Goal: Task Accomplishment & Management: Manage account settings

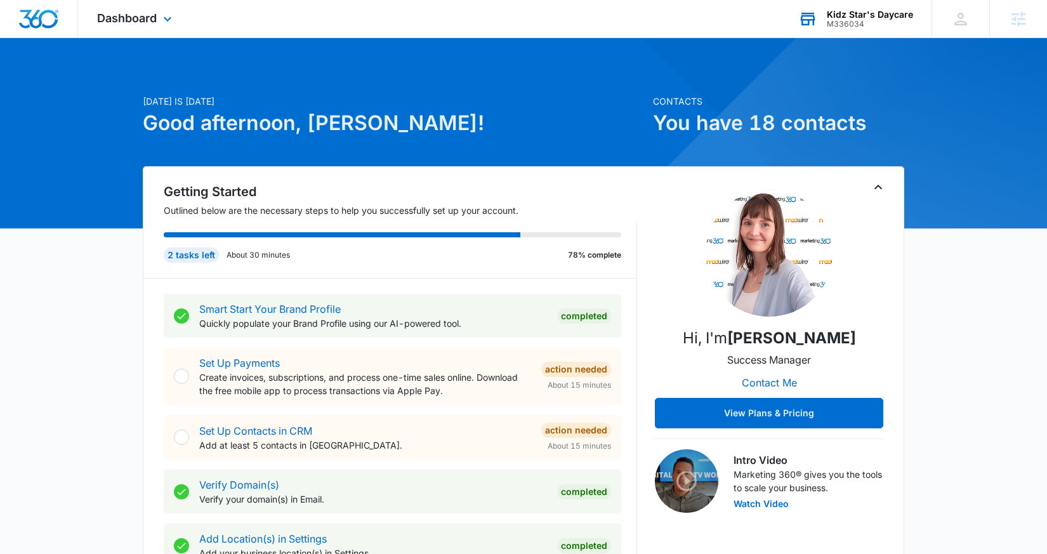
click at [869, 24] on div "M336034" at bounding box center [870, 24] width 86 height 9
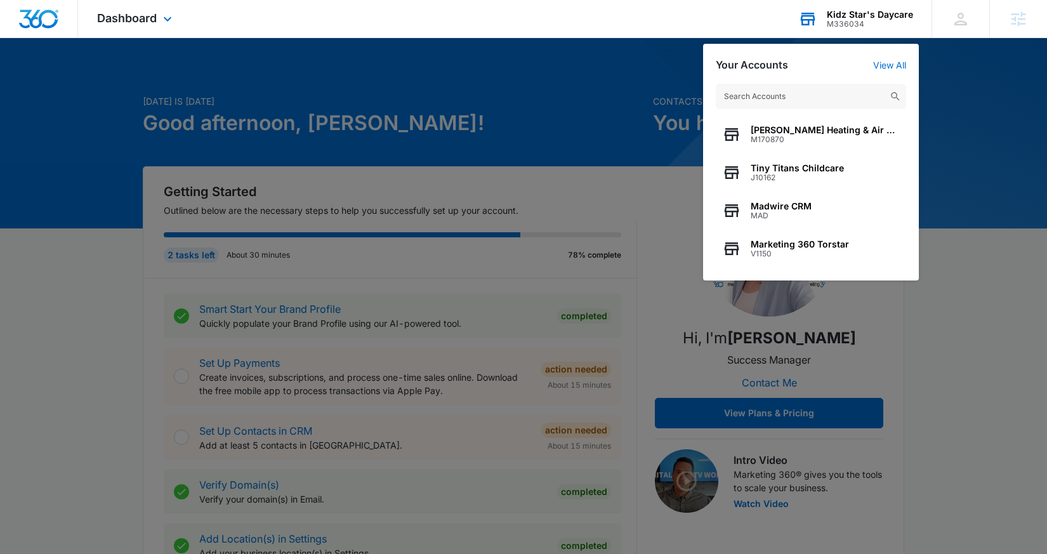
click at [823, 95] on input "text" at bounding box center [811, 96] width 190 height 25
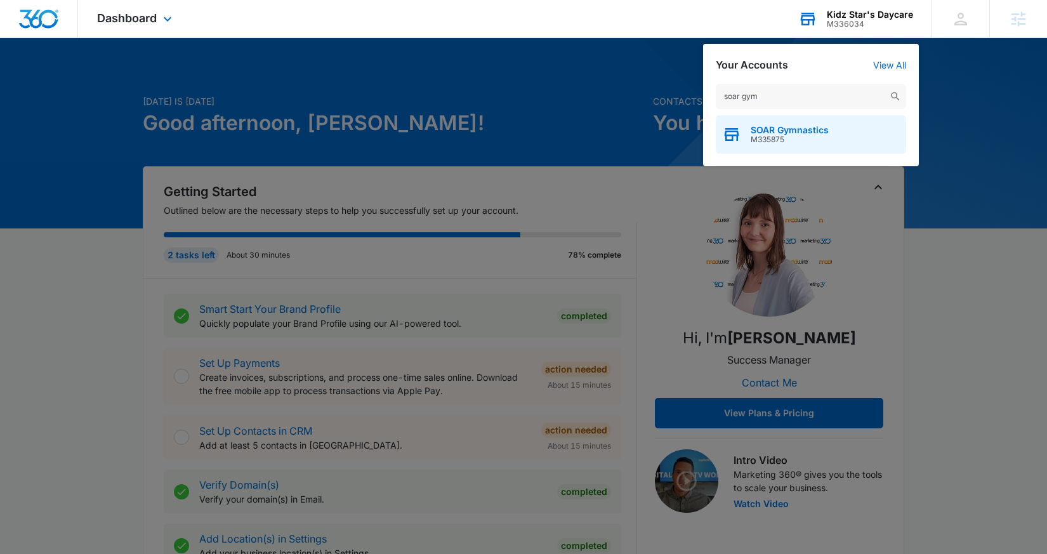
type input "soar gym"
click at [832, 140] on div "SOAR Gymnastics M335875" at bounding box center [811, 134] width 190 height 38
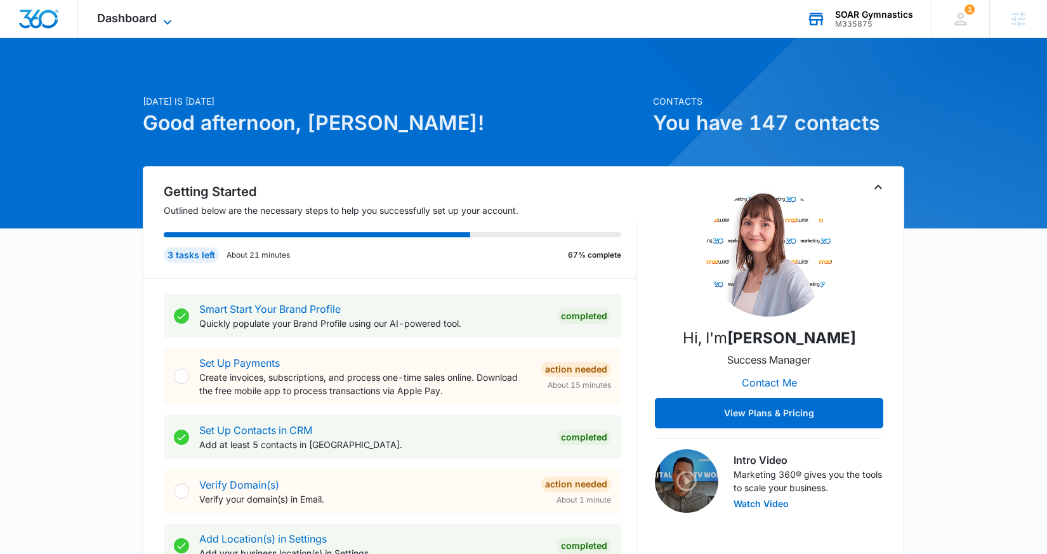
click at [135, 20] on span "Dashboard" at bounding box center [127, 17] width 60 height 13
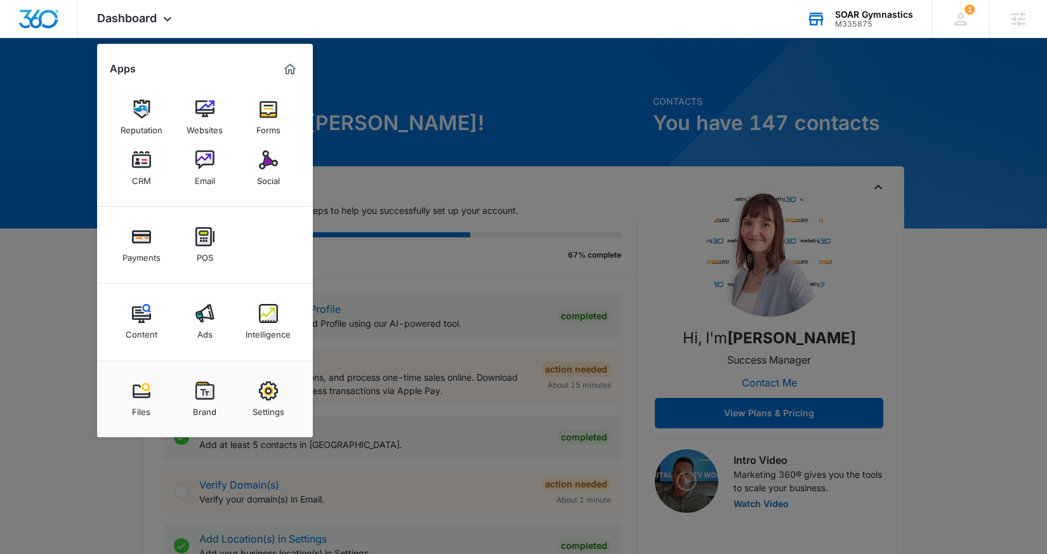
click at [264, 169] on div "Social" at bounding box center [268, 177] width 23 height 16
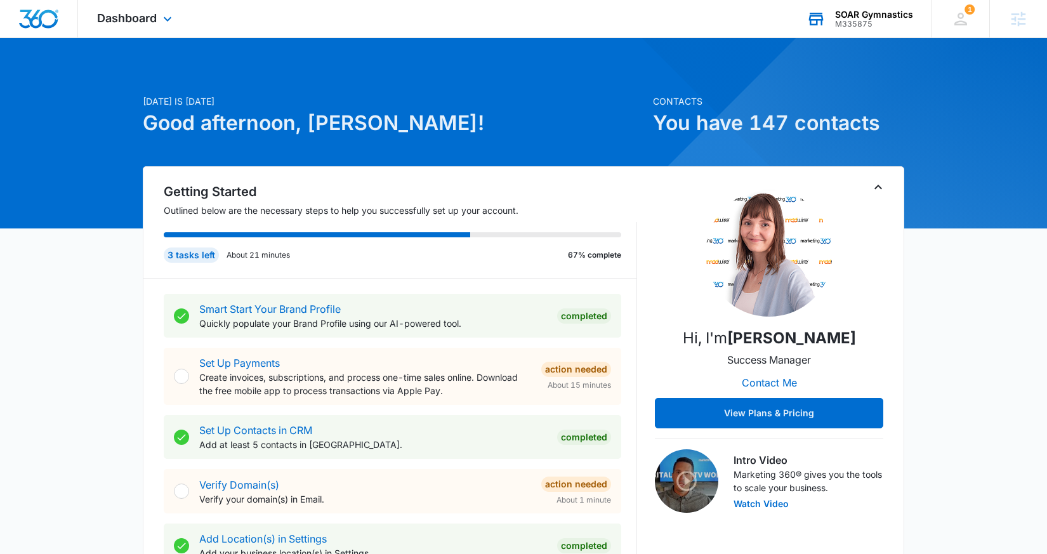
click at [878, 11] on div "SOAR Gymnastics" at bounding box center [874, 15] width 78 height 10
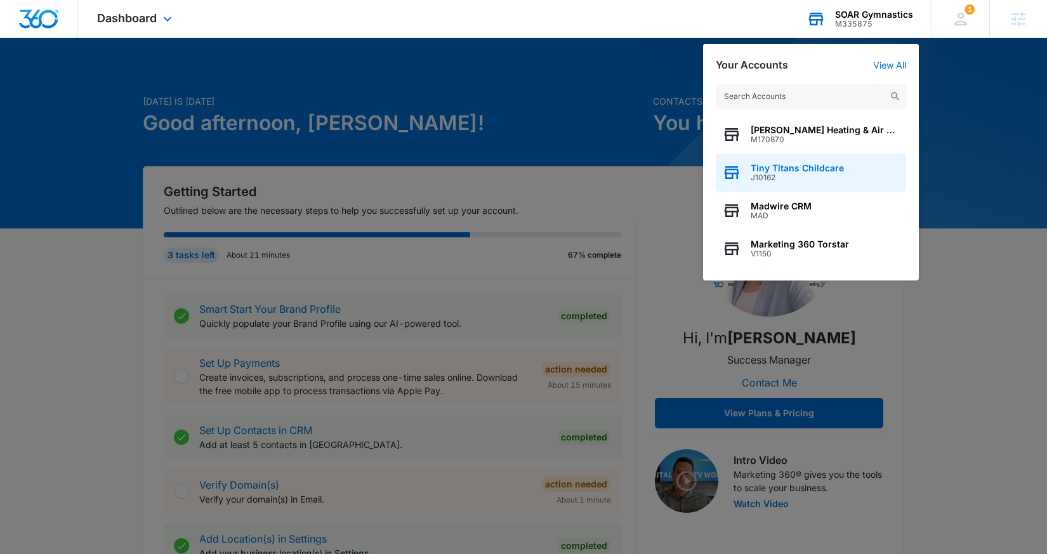
click at [833, 172] on span "Tiny Titans Childcare" at bounding box center [797, 168] width 93 height 10
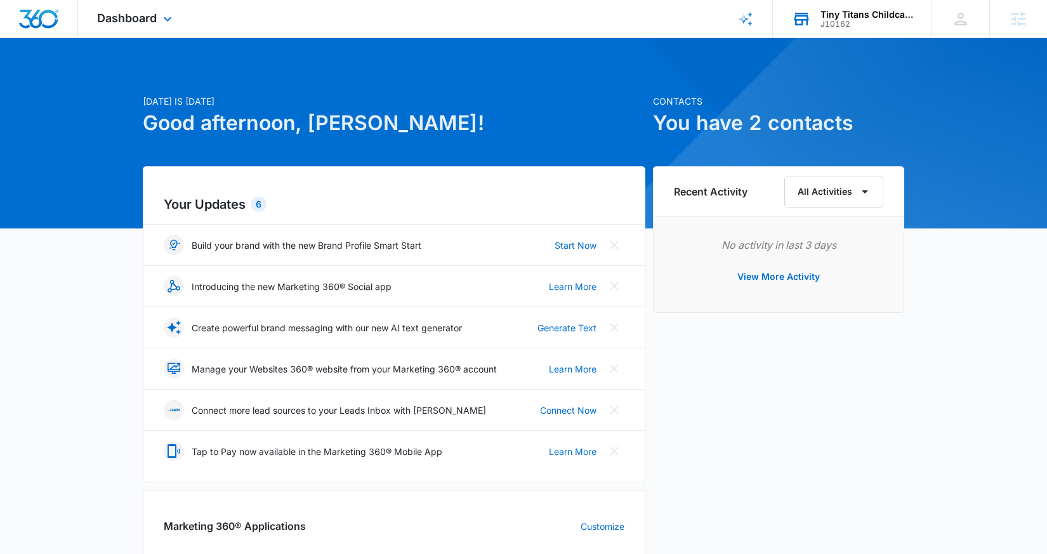
click at [141, 29] on div "Dashboard Apps Websites Forms CRM Email Social Shop Scheduling Payments POS Con…" at bounding box center [136, 18] width 116 height 37
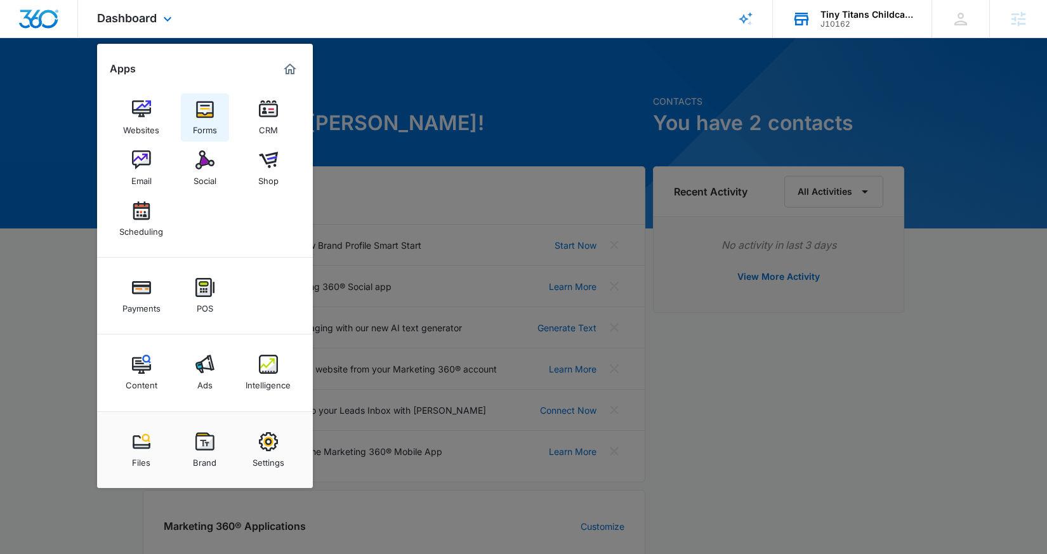
click at [213, 121] on div "Forms" at bounding box center [205, 127] width 24 height 16
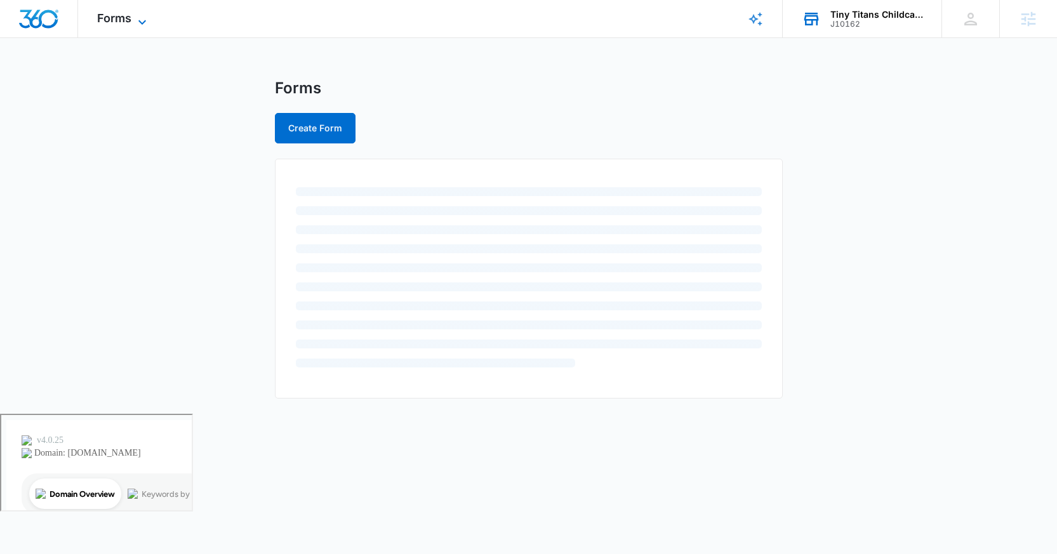
click at [125, 16] on span "Forms" at bounding box center [114, 17] width 34 height 13
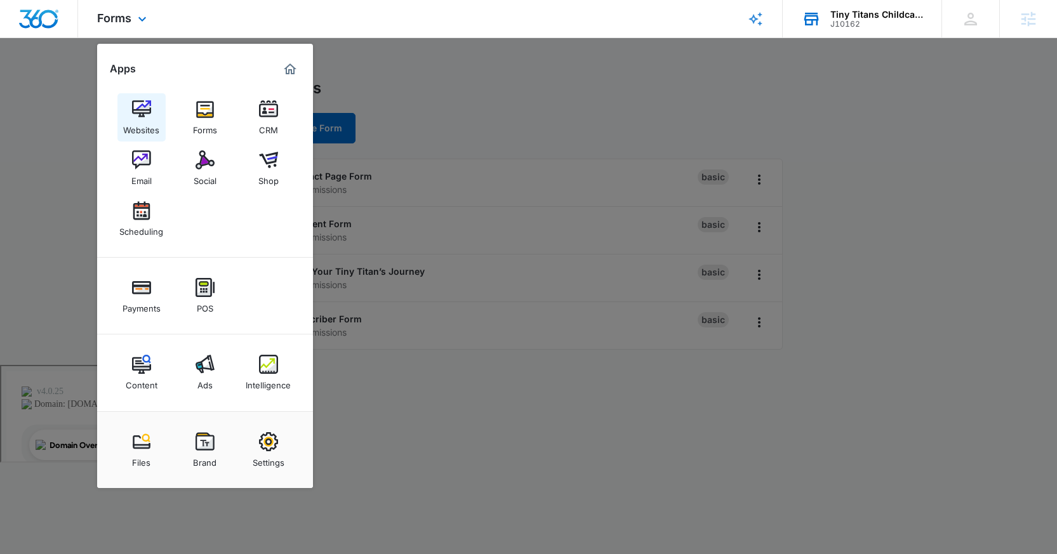
click at [142, 100] on img at bounding box center [141, 109] width 19 height 19
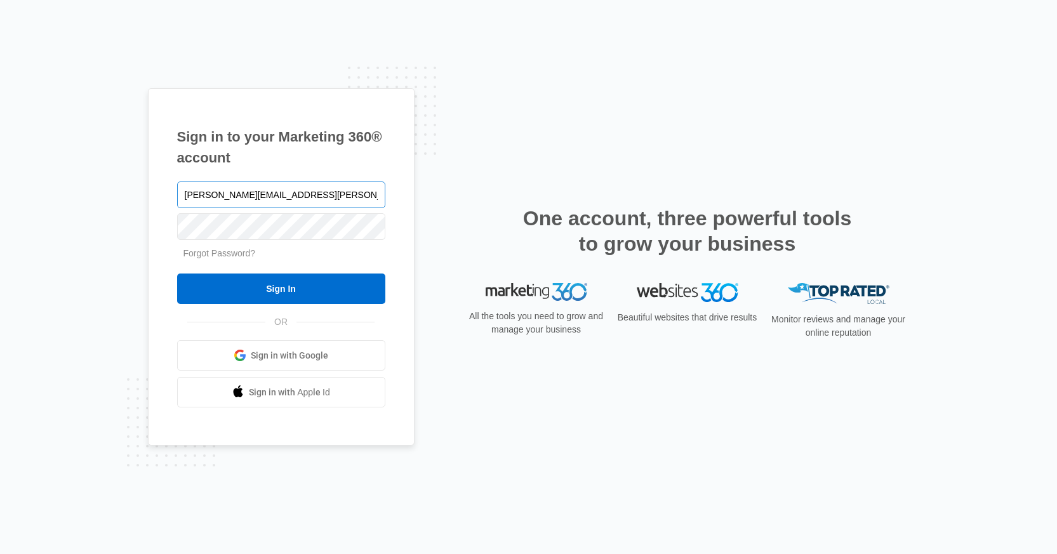
click at [297, 200] on input "[PERSON_NAME][EMAIL_ADDRESS][PERSON_NAME][DOMAIN_NAME]" at bounding box center [281, 194] width 208 height 27
type input "[EMAIL_ADDRESS][DOMAIN_NAME]"
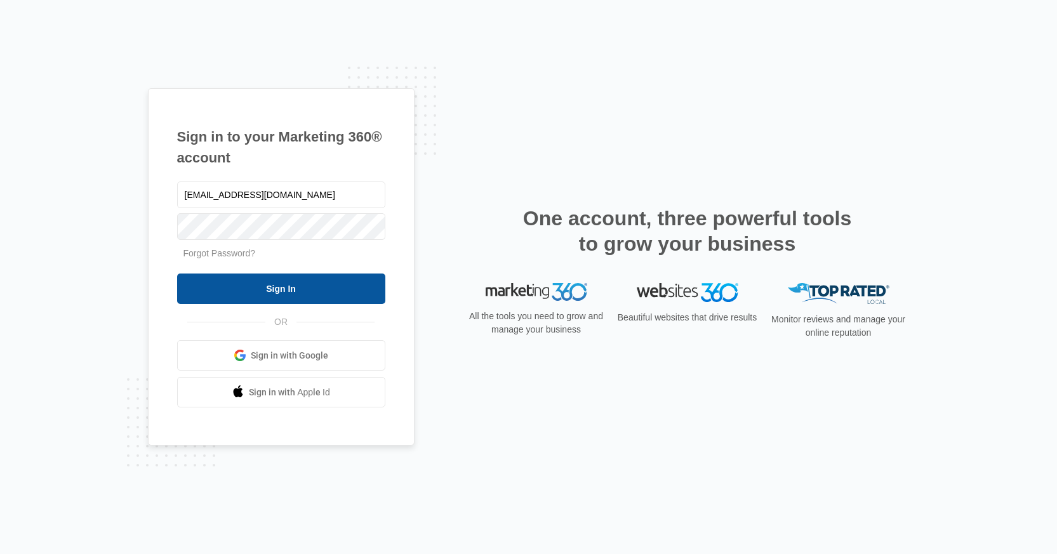
click at [293, 284] on input "Sign In" at bounding box center [281, 288] width 208 height 30
